Goal: Task Accomplishment & Management: Manage account settings

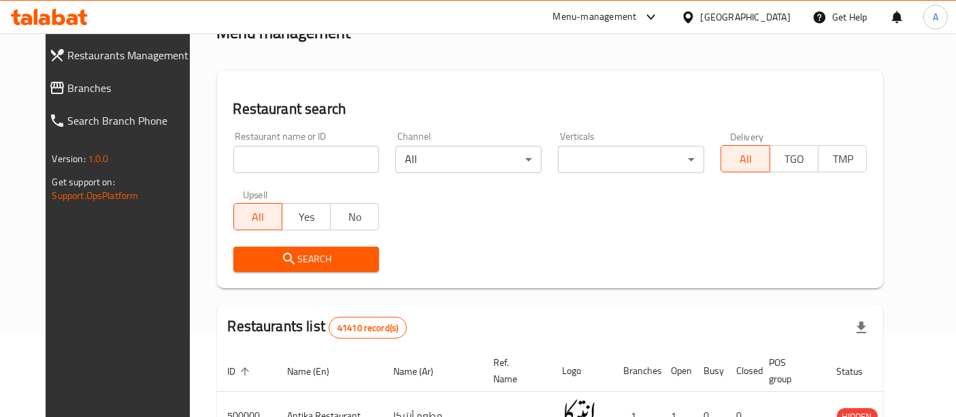
scroll to position [83, 0]
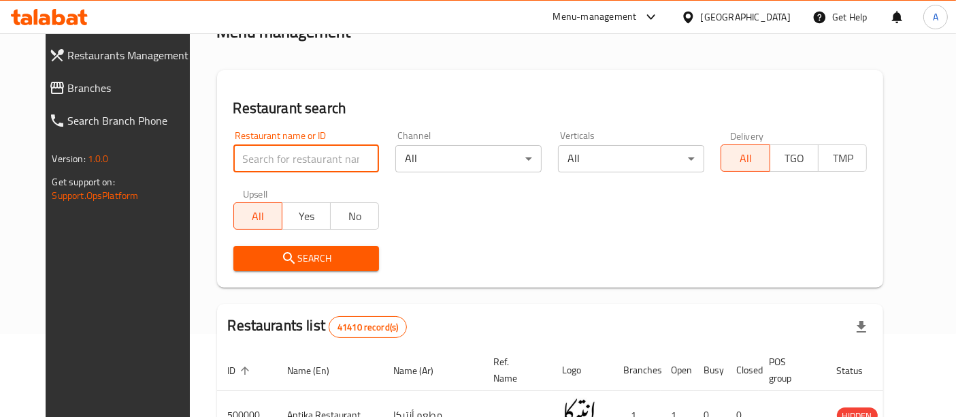
click at [314, 169] on input "search" at bounding box center [306, 158] width 146 height 27
paste input "637020"
type input "637020"
click button "Search" at bounding box center [306, 258] width 146 height 25
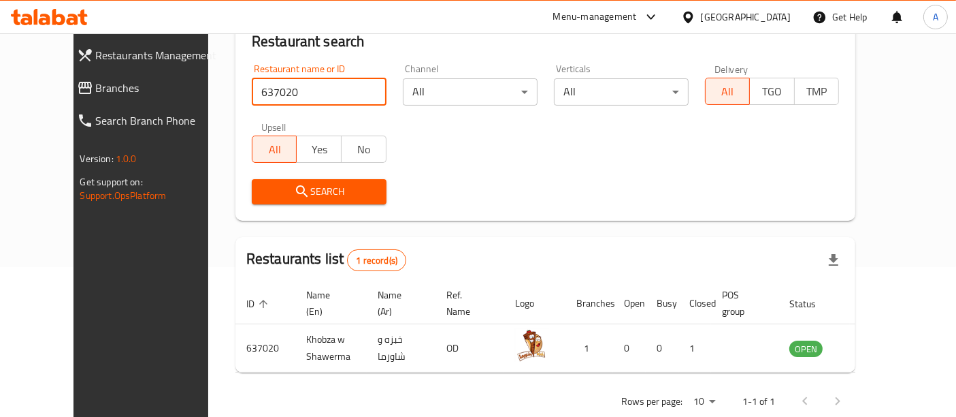
scroll to position [178, 0]
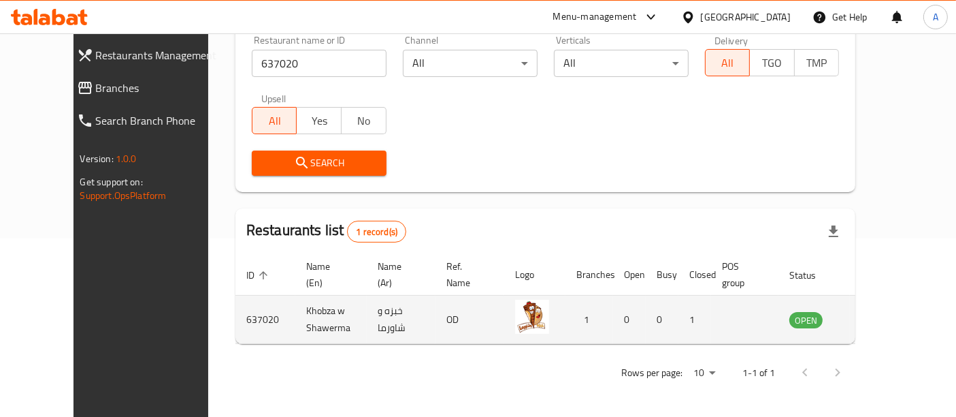
click at [816, 325] on td "OPEN" at bounding box center [814, 319] width 71 height 48
click at [875, 319] on icon "enhanced table" at bounding box center [872, 319] width 5 height 5
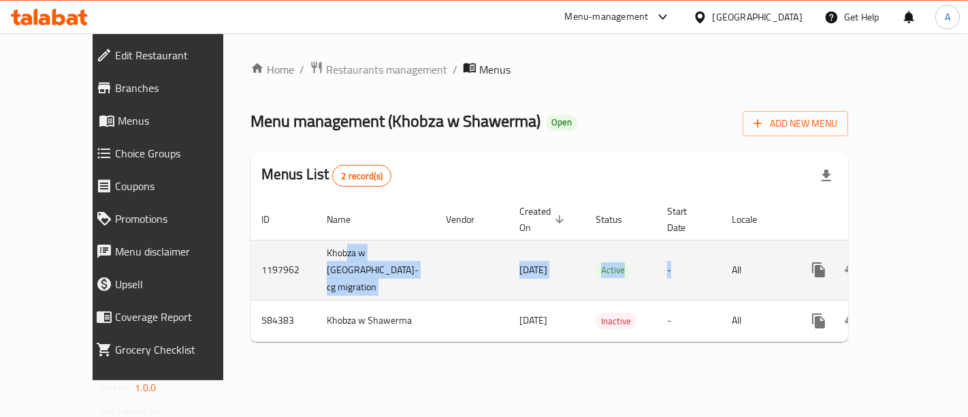
drag, startPoint x: 708, startPoint y: 253, endPoint x: 285, endPoint y: 242, distance: 422.8
click at [285, 242] on tr "1197962 Khobza w Shawerma-cg migration 27/09/2023 Active - All" at bounding box center [597, 270] width 694 height 60
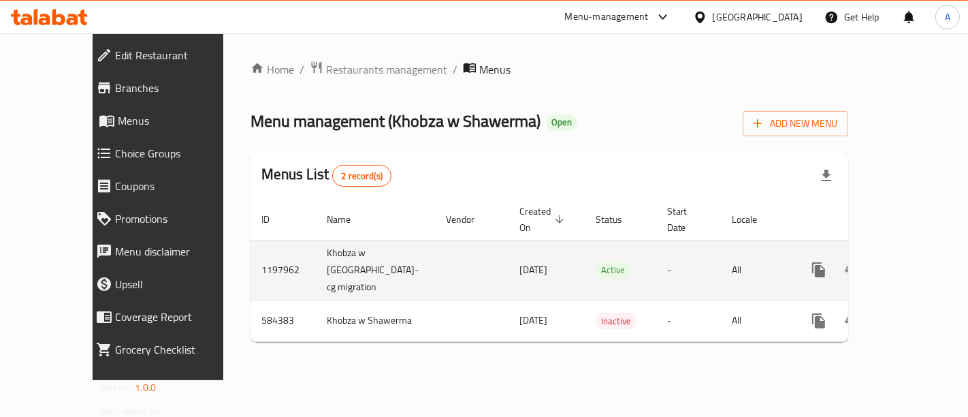
click at [250, 267] on td "1197962" at bounding box center [282, 270] width 65 height 60
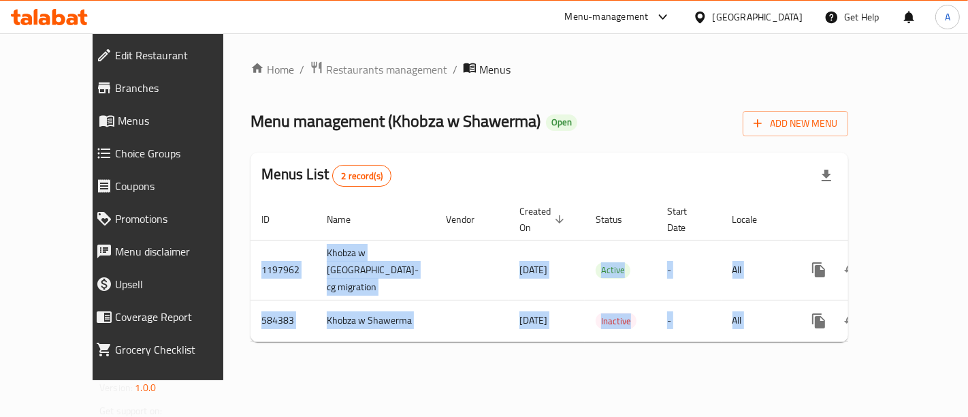
drag, startPoint x: 223, startPoint y: 267, endPoint x: 967, endPoint y: 233, distance: 744.7
click at [875, 233] on div "Home / Restaurants management / Menus Menu management ( Khobza w Shawerma ) Ope…" at bounding box center [549, 206] width 652 height 346
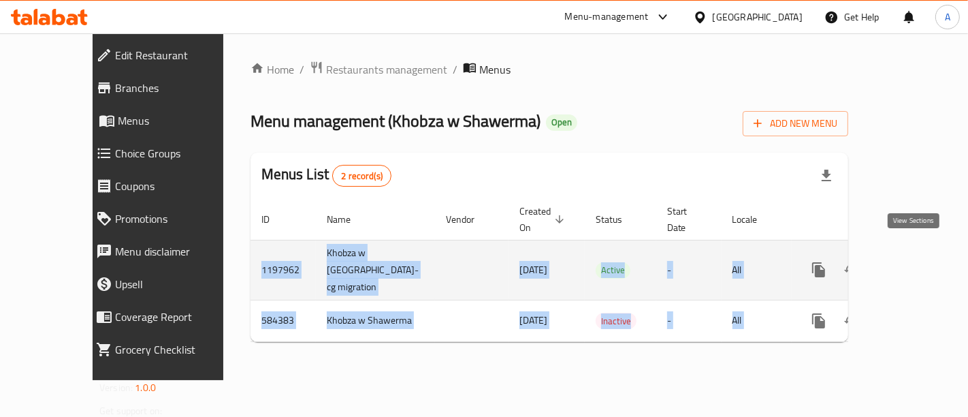
click at [911, 263] on icon "enhanced table" at bounding box center [917, 269] width 12 height 12
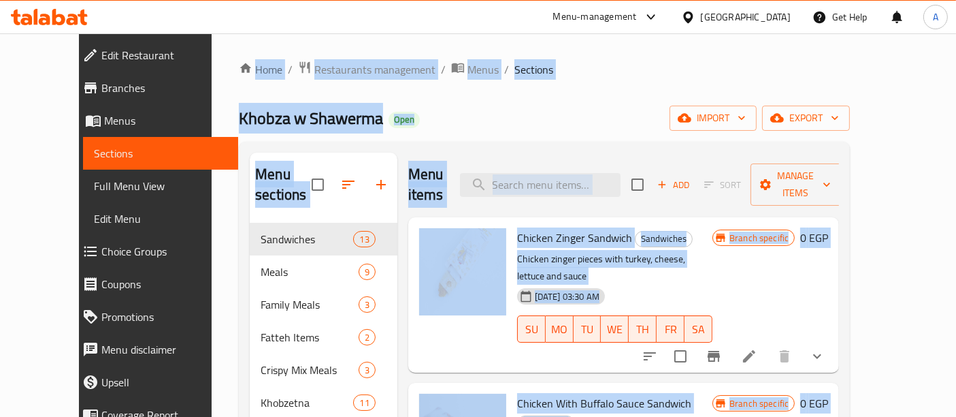
click at [713, 250] on p "Chicken zinger pieces with turkey, cheese, lettuce and sauce" at bounding box center [614, 267] width 195 height 34
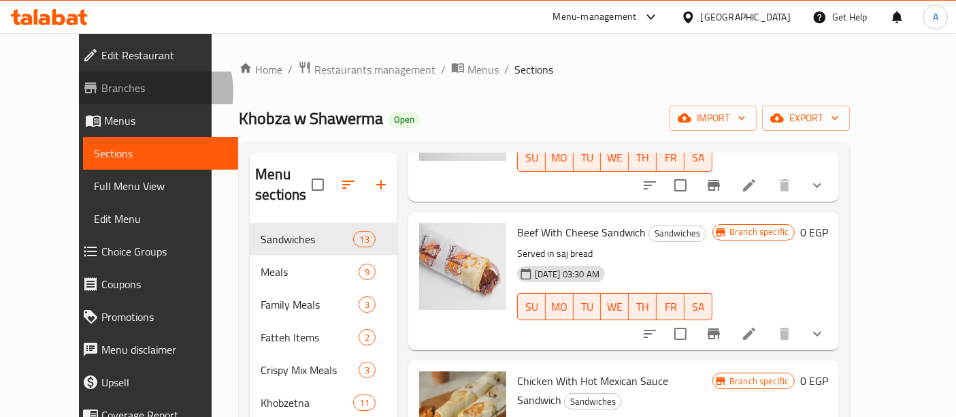
click at [101, 92] on span "Branches" at bounding box center [164, 88] width 127 height 16
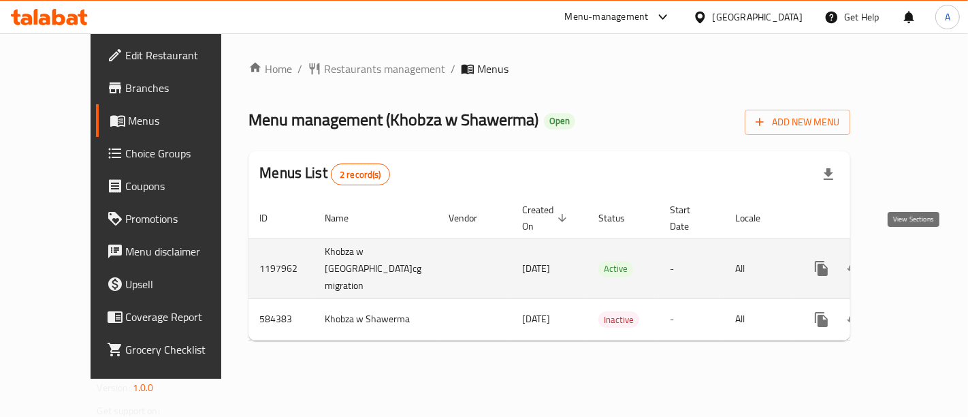
click at [913, 260] on icon "enhanced table" at bounding box center [919, 268] width 16 height 16
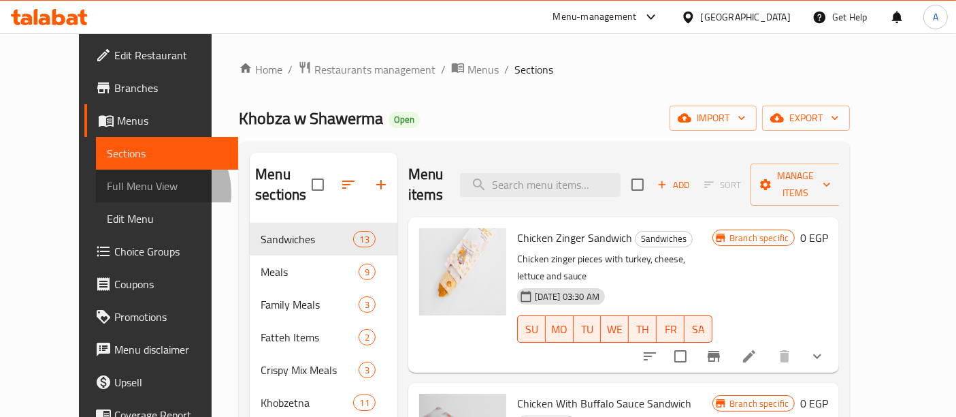
click at [107, 193] on span "Full Menu View" at bounding box center [167, 186] width 121 height 16
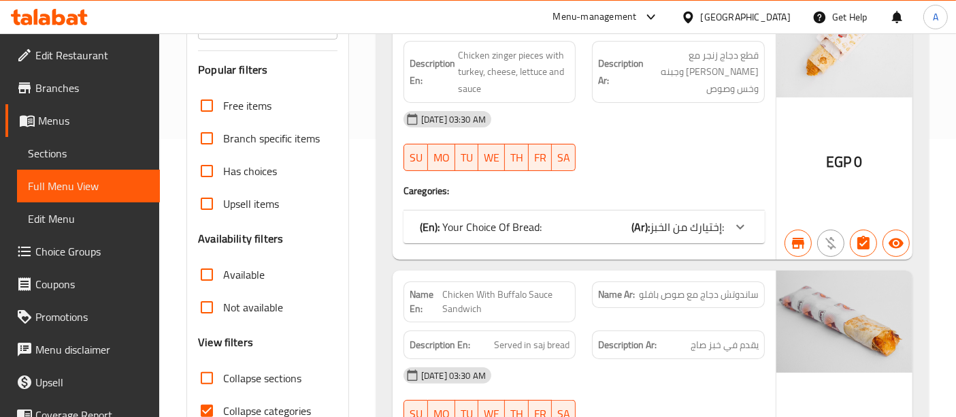
scroll to position [214, 0]
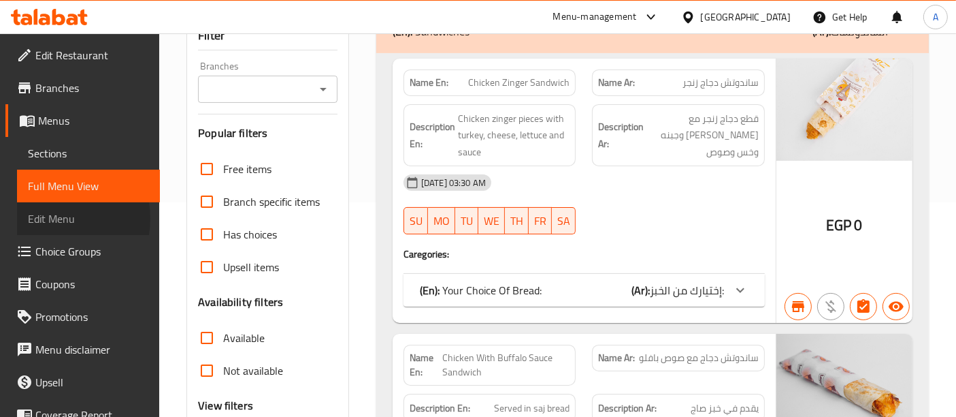
click at [54, 218] on span "Edit Menu" at bounding box center [88, 218] width 121 height 16
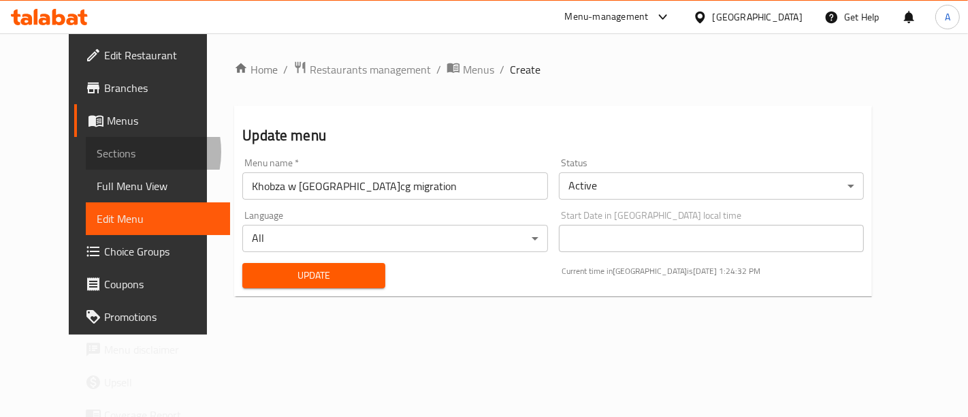
click at [97, 152] on span "Sections" at bounding box center [158, 153] width 123 height 16
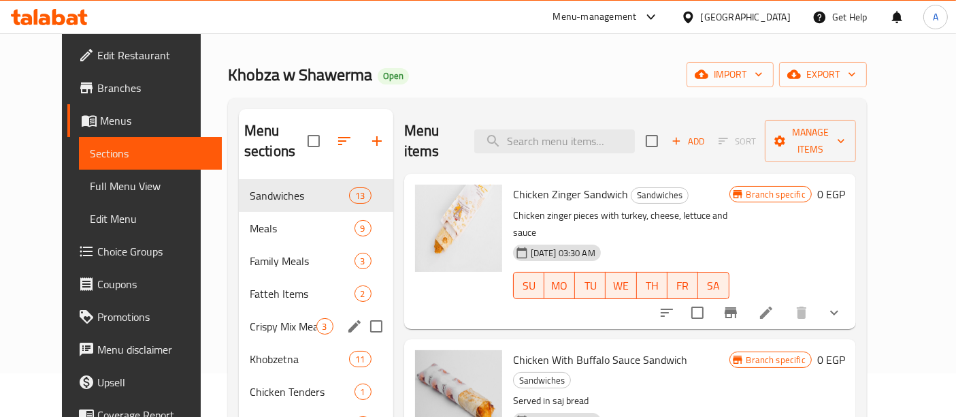
scroll to position [44, 0]
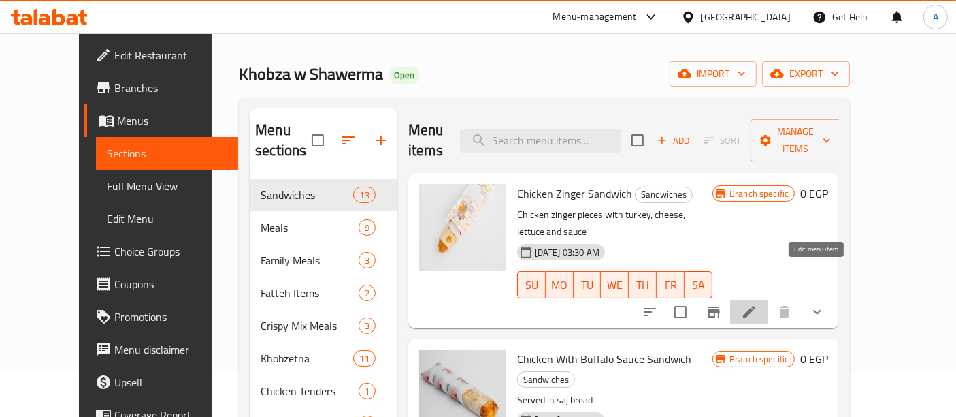
click at [755, 306] on icon at bounding box center [749, 312] width 12 height 12
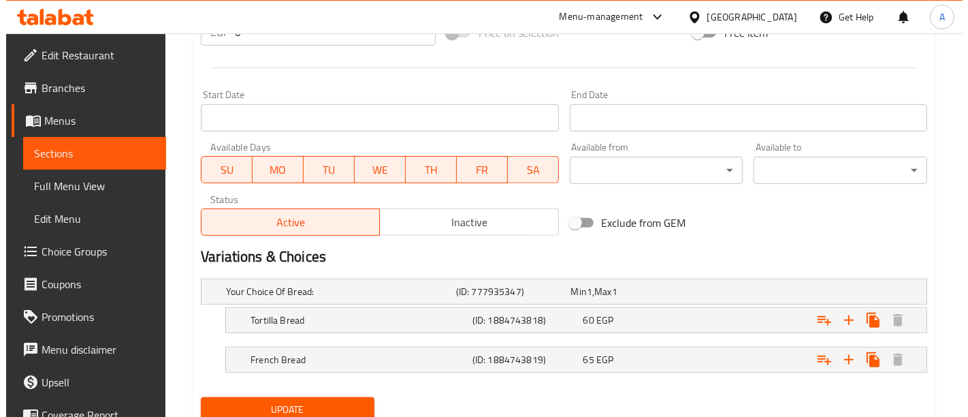
scroll to position [547, 0]
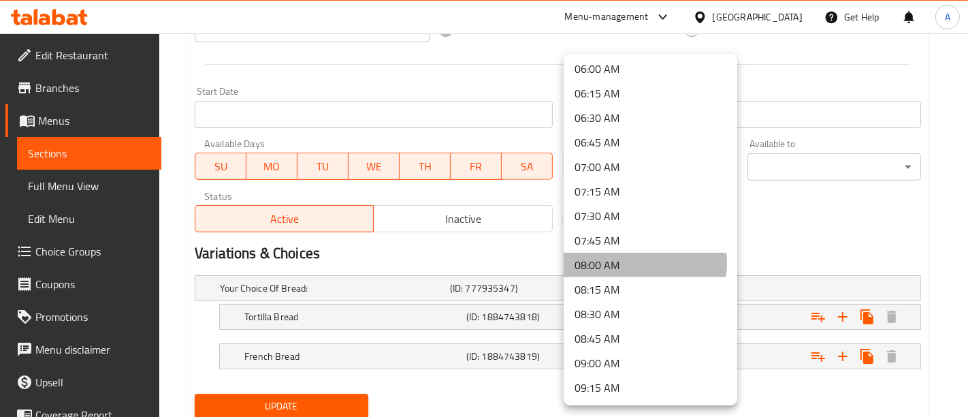
click at [616, 262] on li "08:00 AM" at bounding box center [651, 265] width 174 height 25
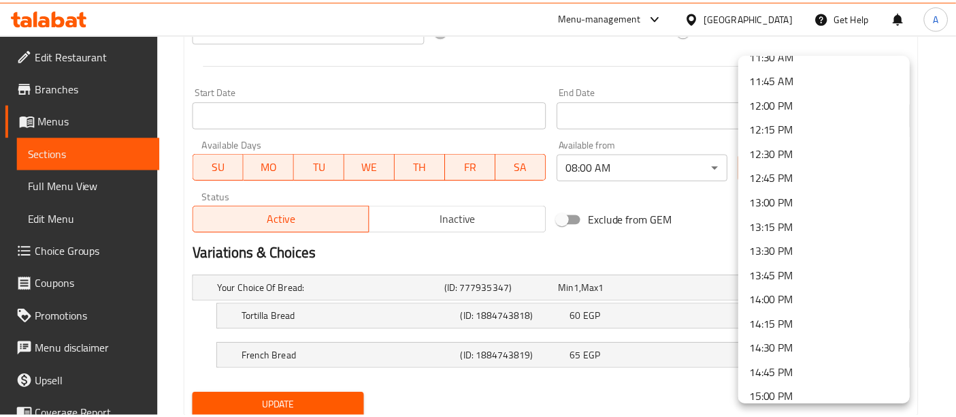
scroll to position [1144, 0]
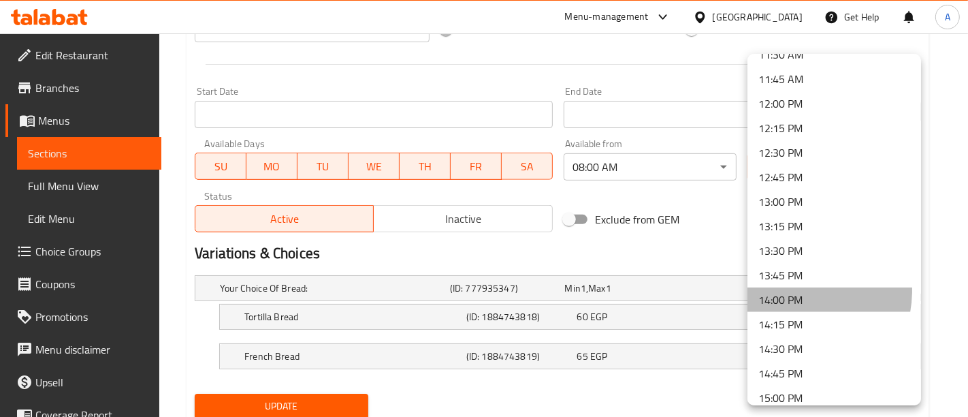
click at [794, 290] on li "14:00 PM" at bounding box center [834, 299] width 174 height 25
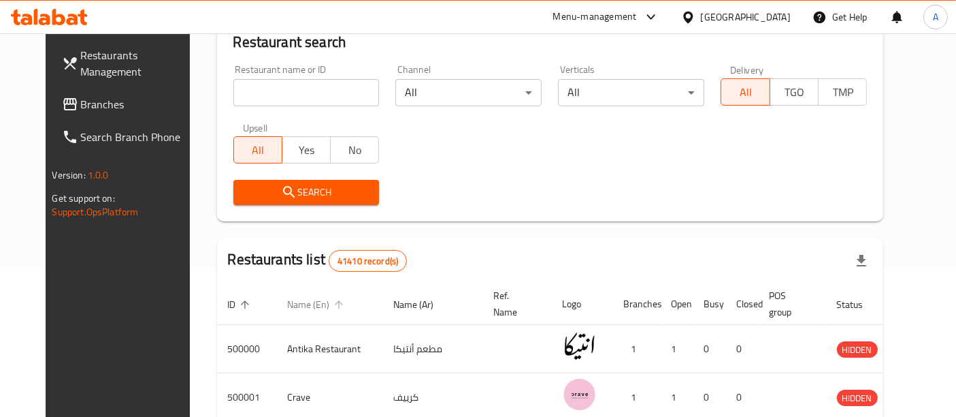
scroll to position [122, 0]
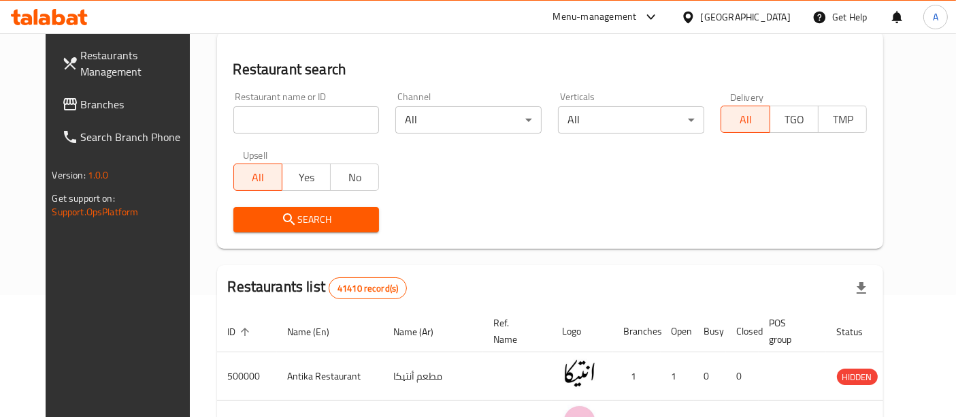
click at [81, 105] on span "Branches" at bounding box center [138, 104] width 114 height 16
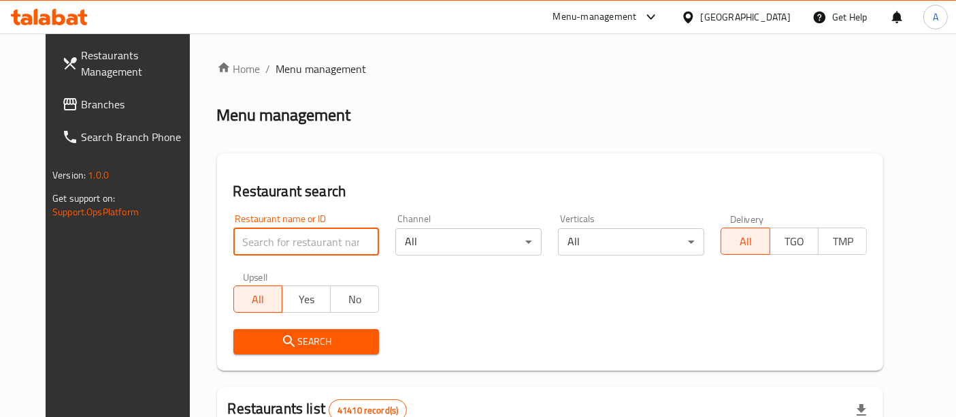
click at [327, 248] on input "search" at bounding box center [306, 241] width 146 height 27
paste input "637020"
type input "637020"
click button "Search" at bounding box center [306, 341] width 146 height 25
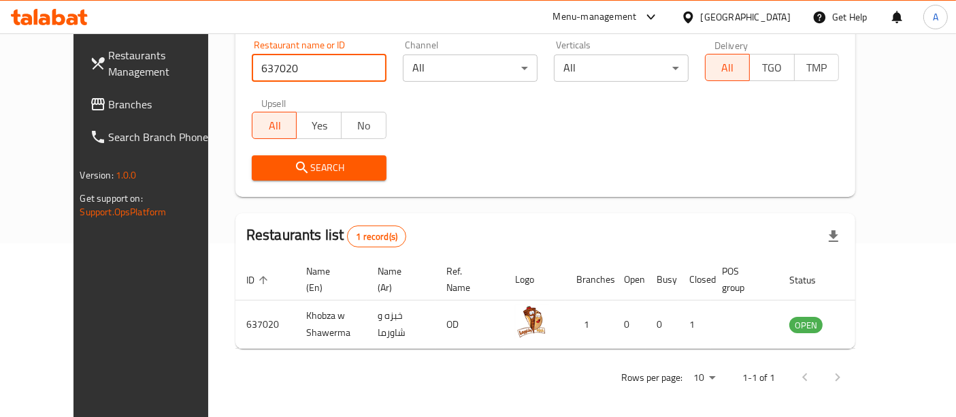
scroll to position [178, 0]
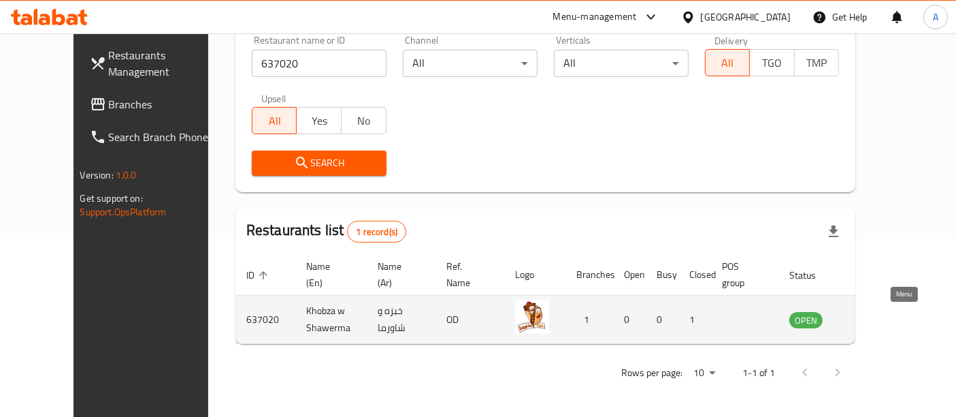
click at [875, 319] on icon "enhanced table" at bounding box center [872, 319] width 5 height 5
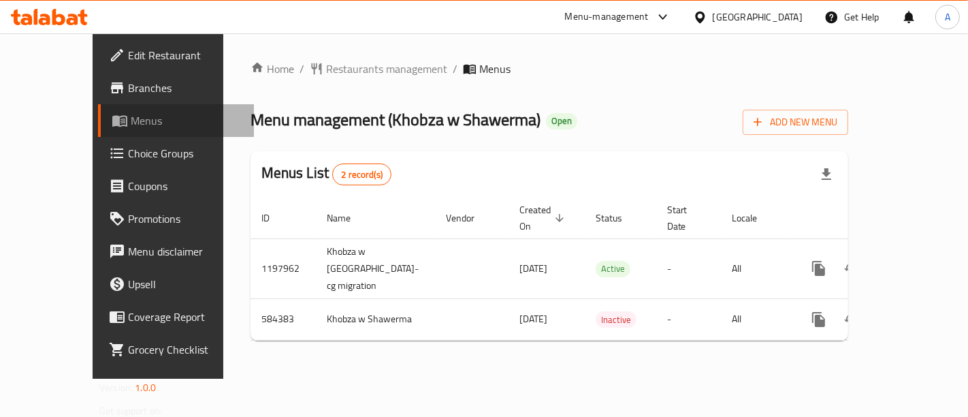
click at [131, 118] on span "Menus" at bounding box center [187, 120] width 112 height 16
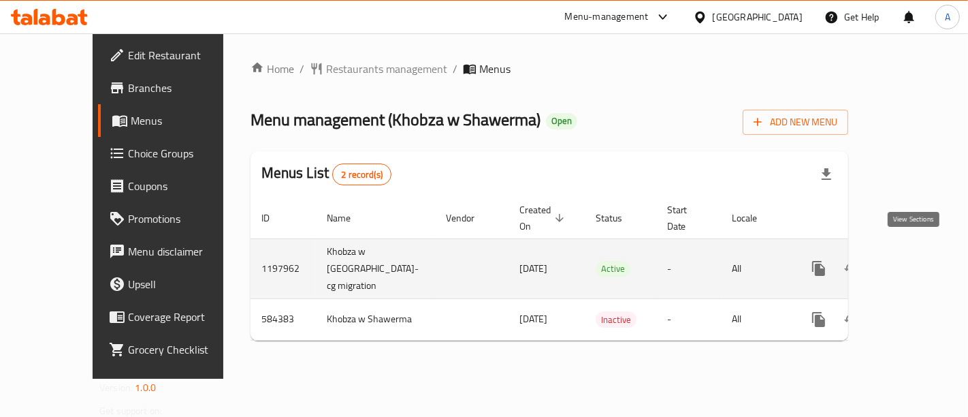
click at [920, 263] on link "enhanced table" at bounding box center [916, 268] width 33 height 33
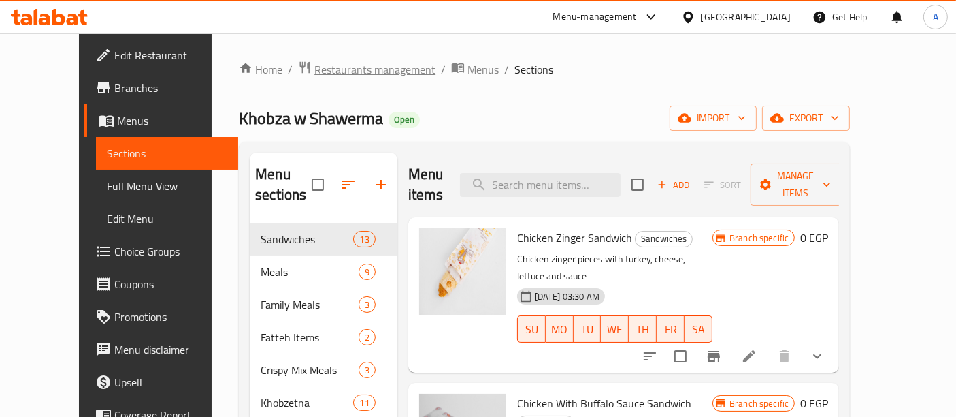
click at [319, 69] on span "Restaurants management" at bounding box center [374, 69] width 121 height 16
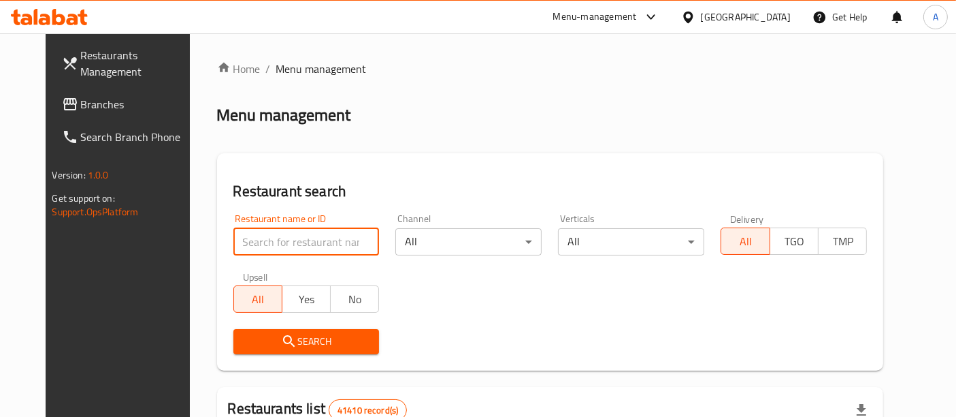
click at [291, 230] on input "search" at bounding box center [306, 241] width 146 height 27
paste input "637020"
type input "637020"
click button "Search" at bounding box center [306, 341] width 146 height 25
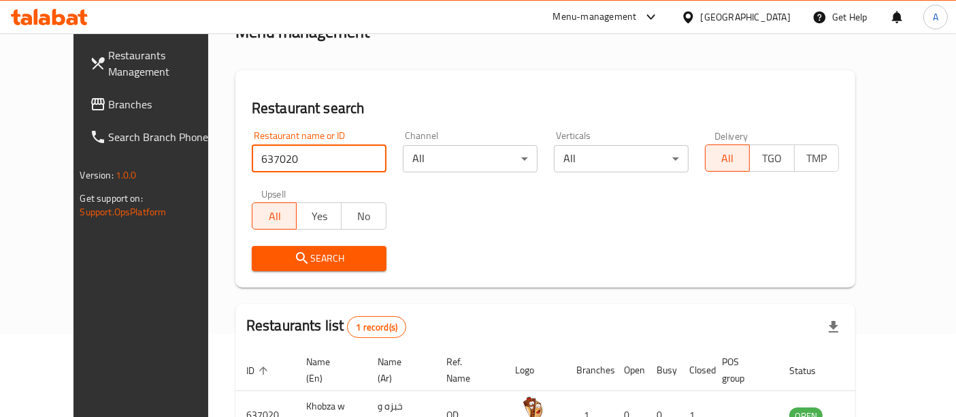
scroll to position [178, 0]
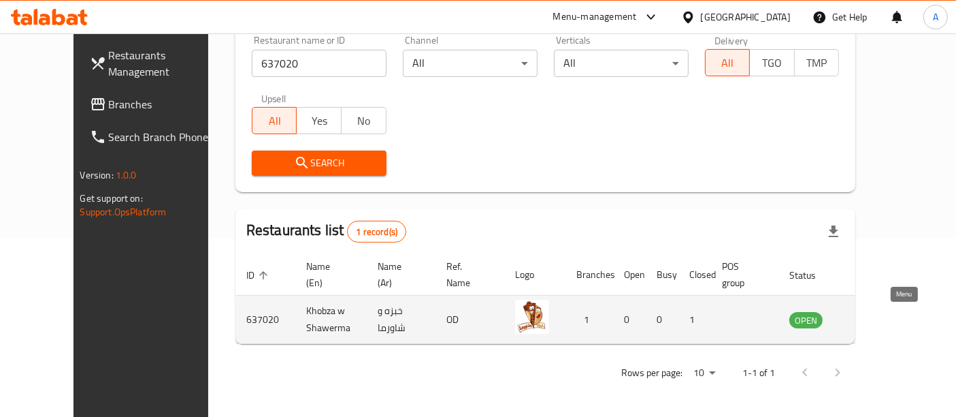
click at [877, 325] on icon "enhanced table" at bounding box center [869, 320] width 15 height 12
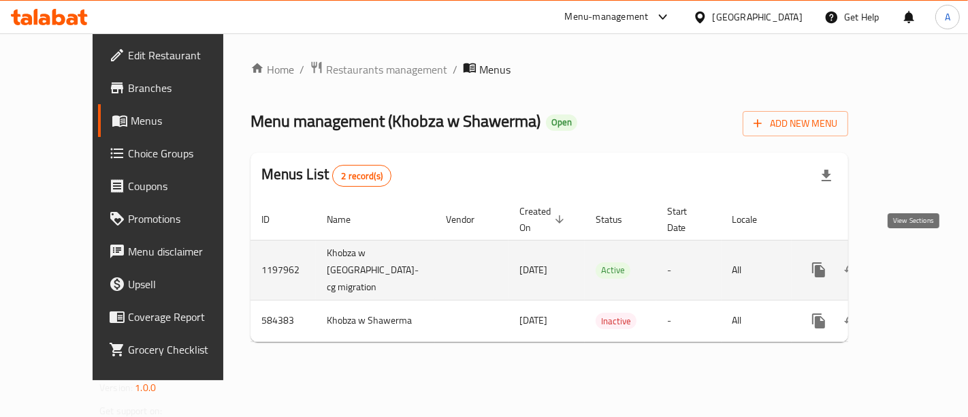
click at [914, 263] on icon "enhanced table" at bounding box center [917, 269] width 12 height 12
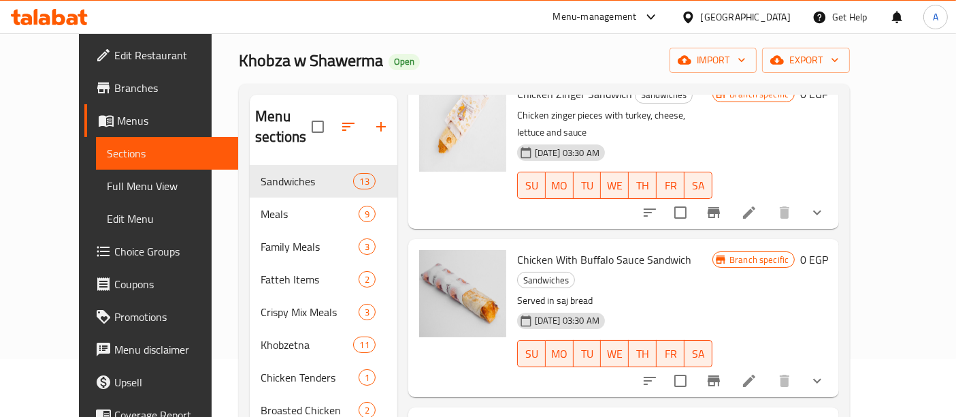
click at [114, 48] on span "Edit Restaurant" at bounding box center [171, 55] width 114 height 16
